Goal: Information Seeking & Learning: Learn about a topic

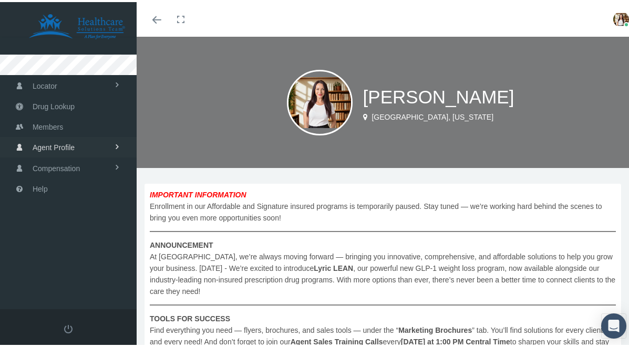
click at [53, 139] on span "Agent Profile" at bounding box center [54, 146] width 42 height 20
click at [44, 166] on span "View" at bounding box center [38, 168] width 16 height 18
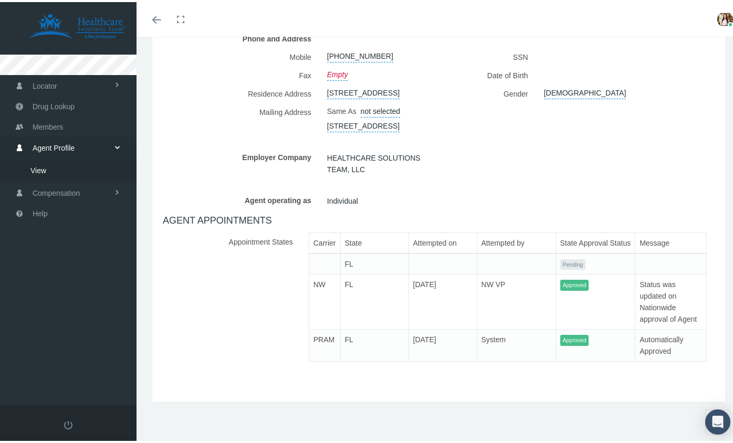
scroll to position [250, 0]
drag, startPoint x: 343, startPoint y: 260, endPoint x: 338, endPoint y: 246, distance: 14.5
click at [341, 253] on tbody "FL Pending NW FL [DATE] NW VP Approved Status was updated on Nationwide approva…" at bounding box center [508, 306] width 398 height 108
click at [342, 252] on td "FL" at bounding box center [374, 262] width 68 height 21
click at [309, 232] on th "Carrier" at bounding box center [325, 241] width 32 height 21
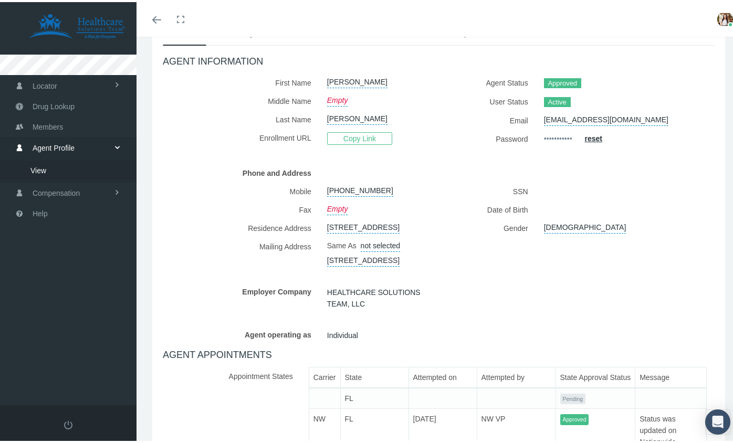
scroll to position [0, 0]
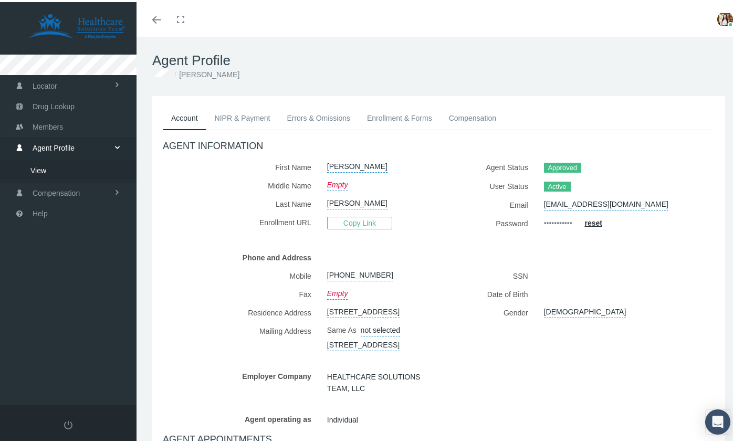
click at [244, 117] on link "NIPR & Payment" at bounding box center [242, 116] width 73 height 23
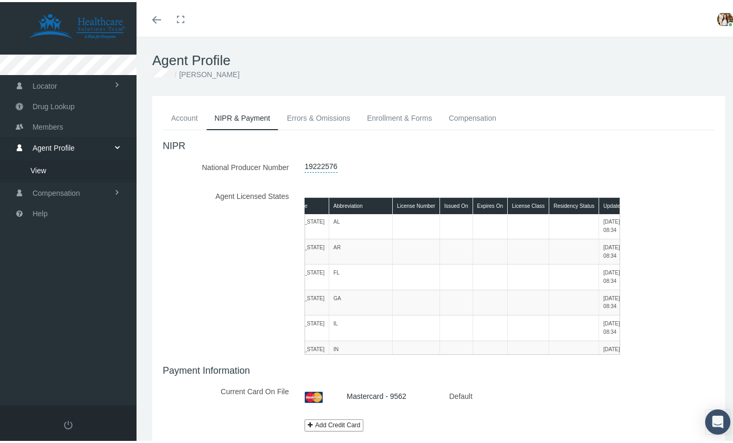
scroll to position [2, 0]
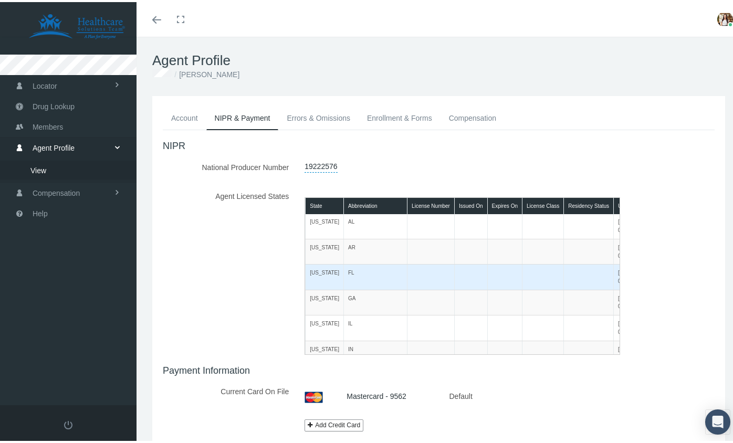
click at [327, 280] on td "[US_STATE]" at bounding box center [325, 275] width 38 height 25
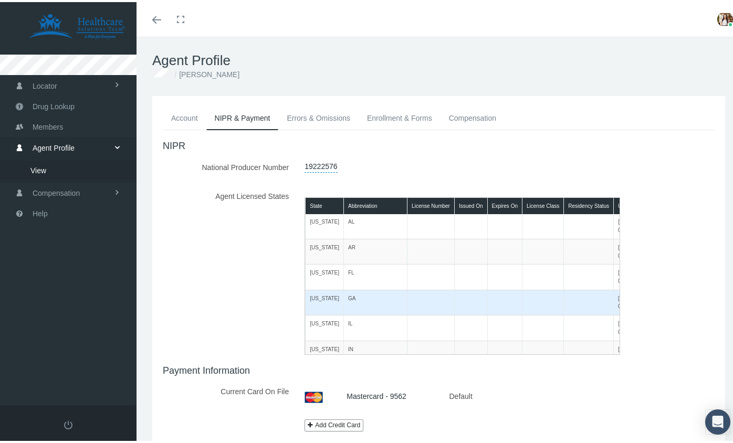
click at [329, 308] on td "[US_STATE]" at bounding box center [325, 300] width 38 height 25
click at [335, 298] on td "[US_STATE]" at bounding box center [325, 300] width 38 height 25
click at [564, 299] on td at bounding box center [589, 300] width 50 height 25
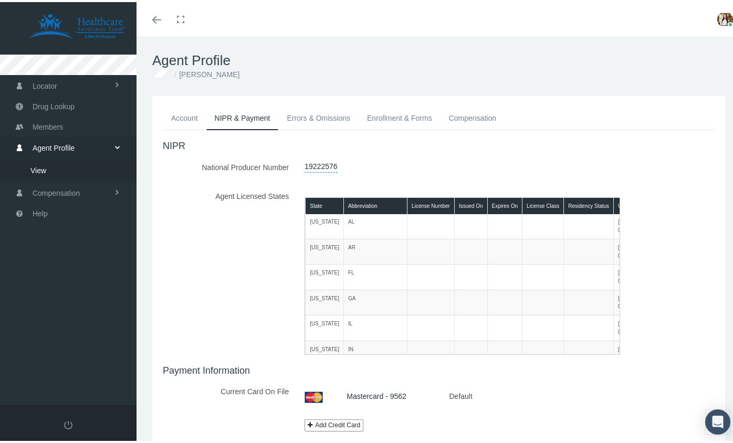
scroll to position [2, 15]
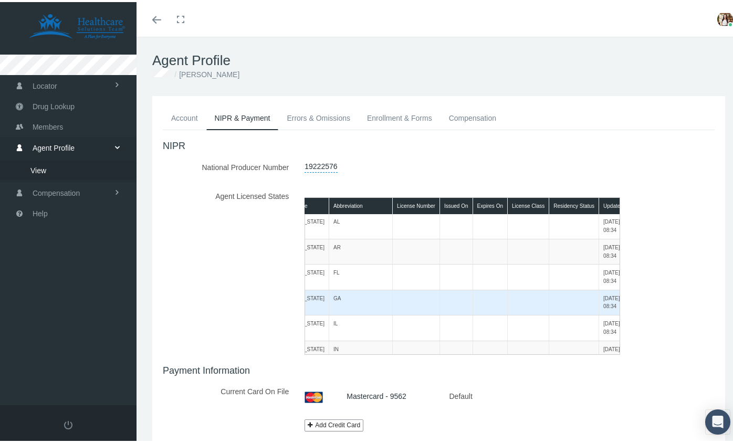
click at [600, 306] on td "[DATE] 08:34" at bounding box center [618, 300] width 37 height 25
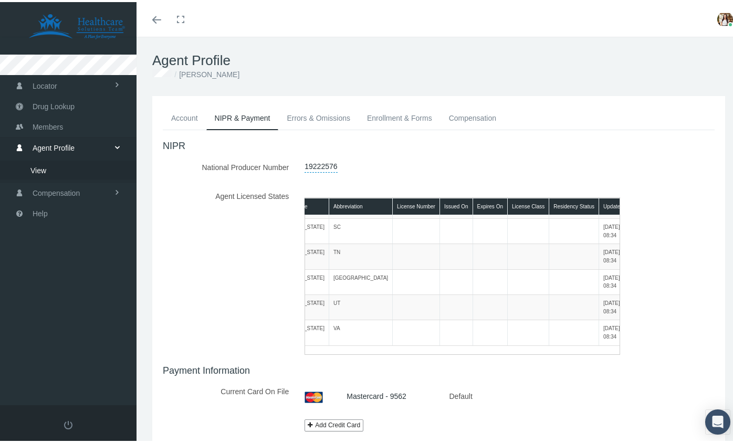
scroll to position [463, 0]
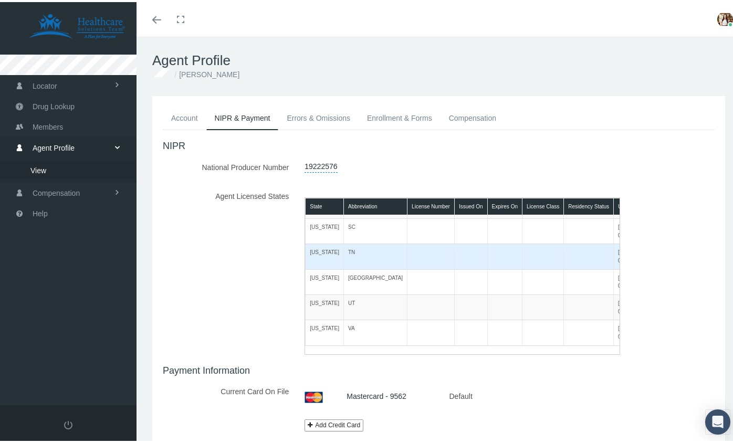
click at [322, 242] on td "[US_STATE]" at bounding box center [325, 254] width 38 height 25
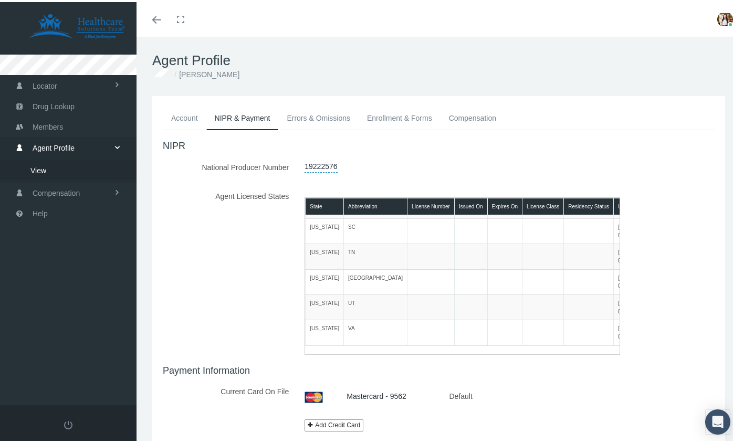
scroll to position [463, 15]
click at [396, 112] on link "Enrollment & Forms" at bounding box center [400, 116] width 82 height 23
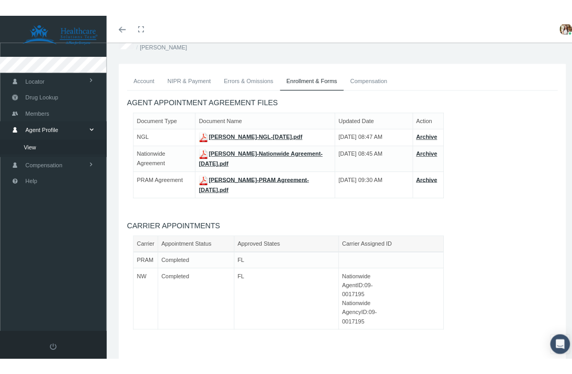
scroll to position [0, 0]
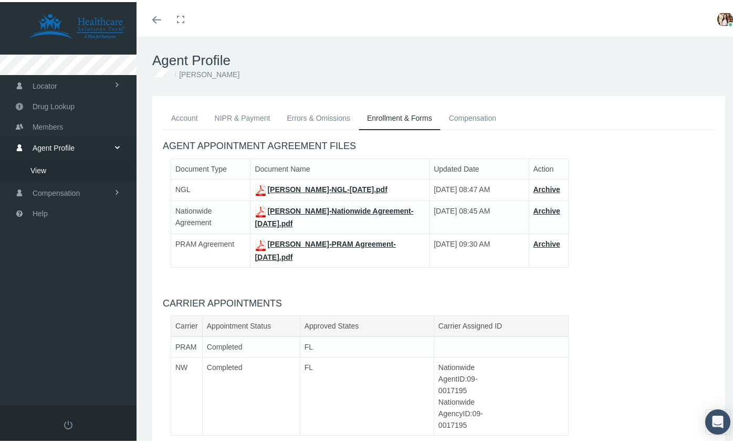
click at [463, 111] on link "Compensation" at bounding box center [473, 116] width 64 height 23
